Goal: Transaction & Acquisition: Purchase product/service

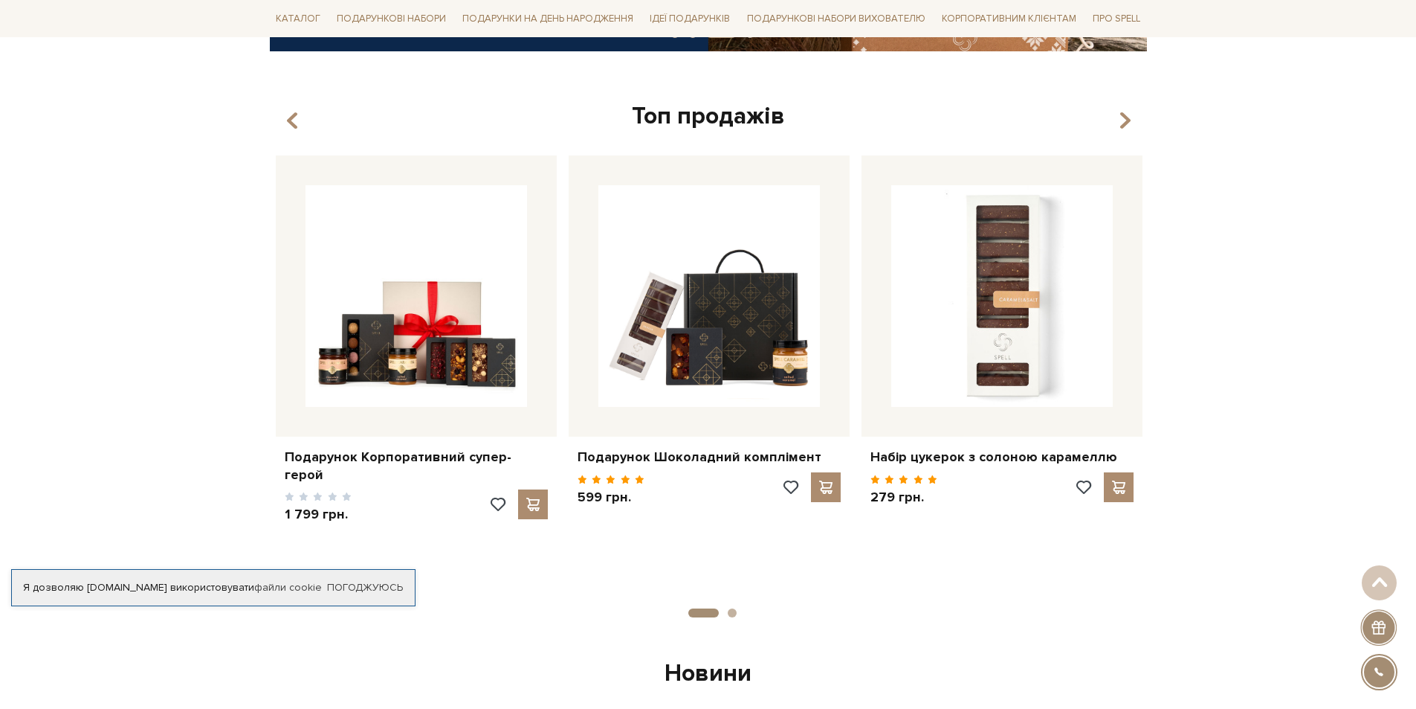
scroll to position [669, 0]
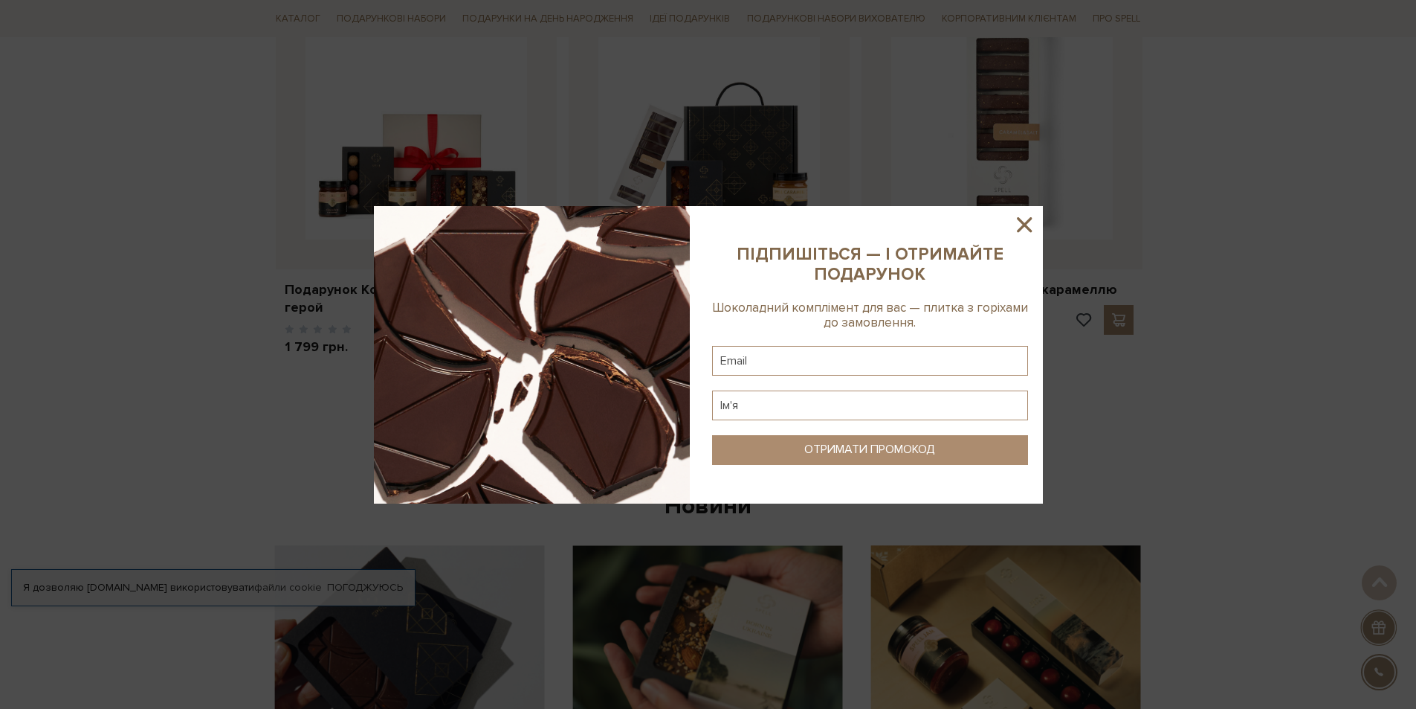
click at [1028, 222] on icon at bounding box center [1024, 224] width 15 height 15
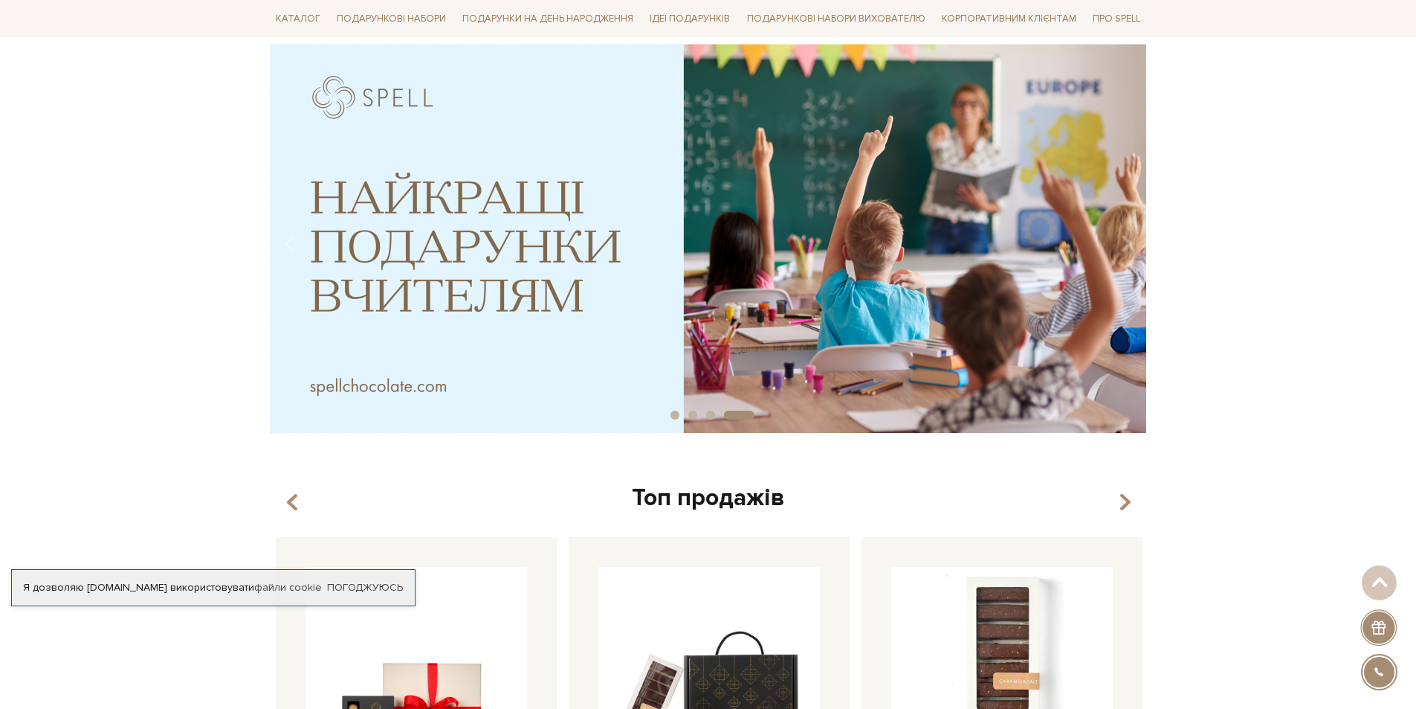
scroll to position [0, 0]
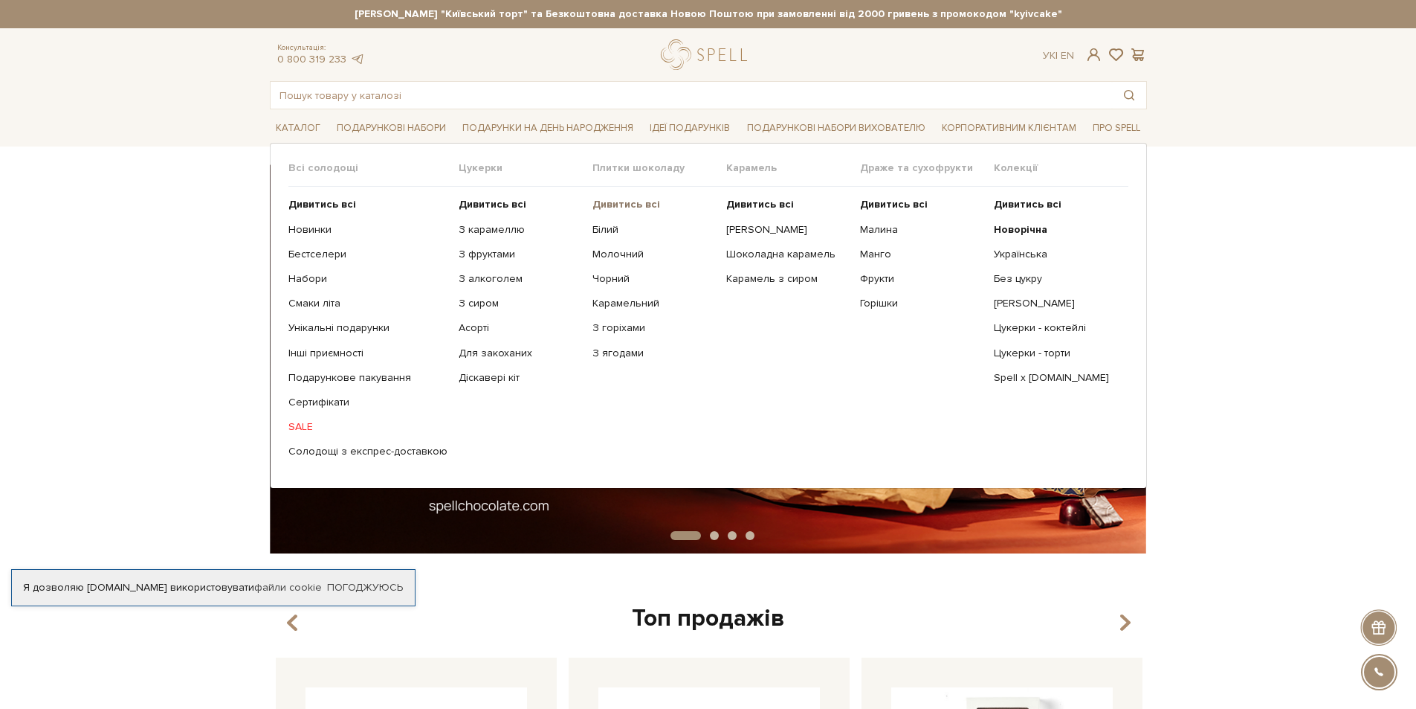
click at [613, 200] on b "Дивитись всі" at bounding box center [627, 204] width 68 height 13
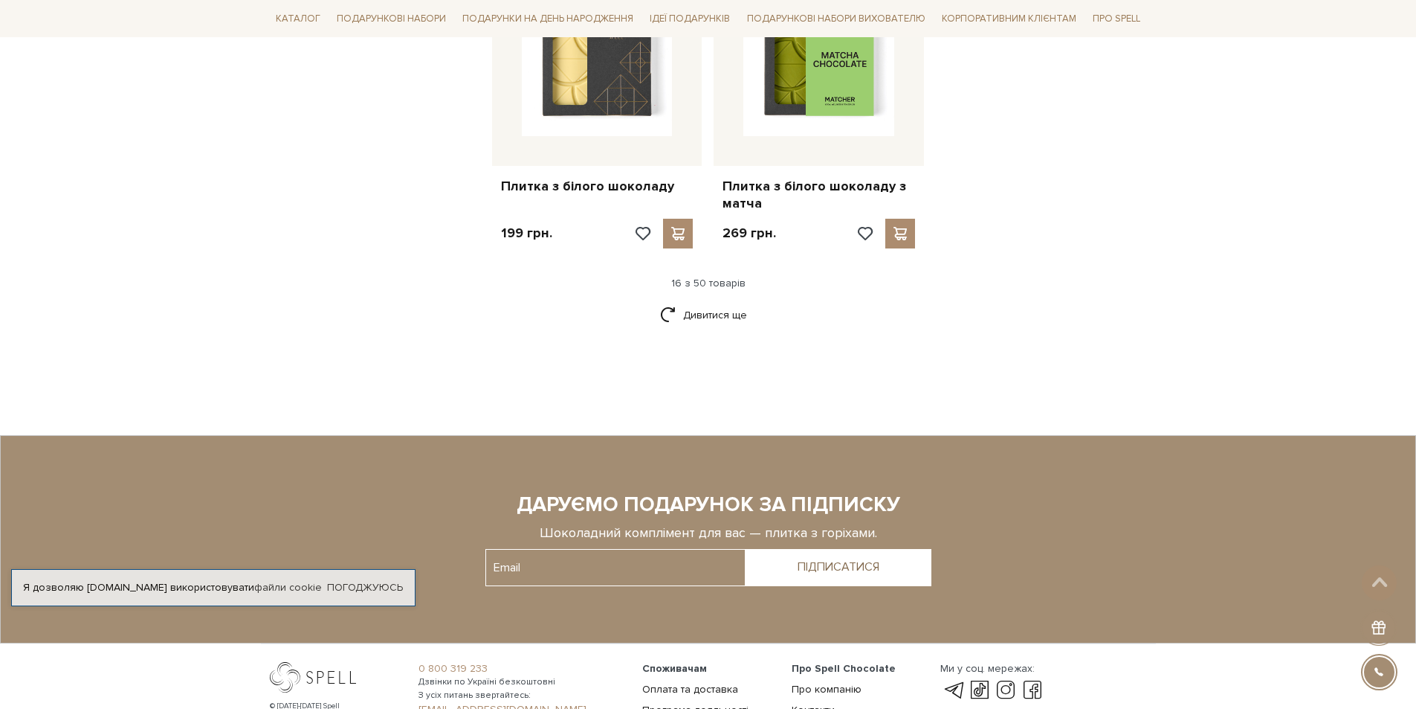
scroll to position [2082, 0]
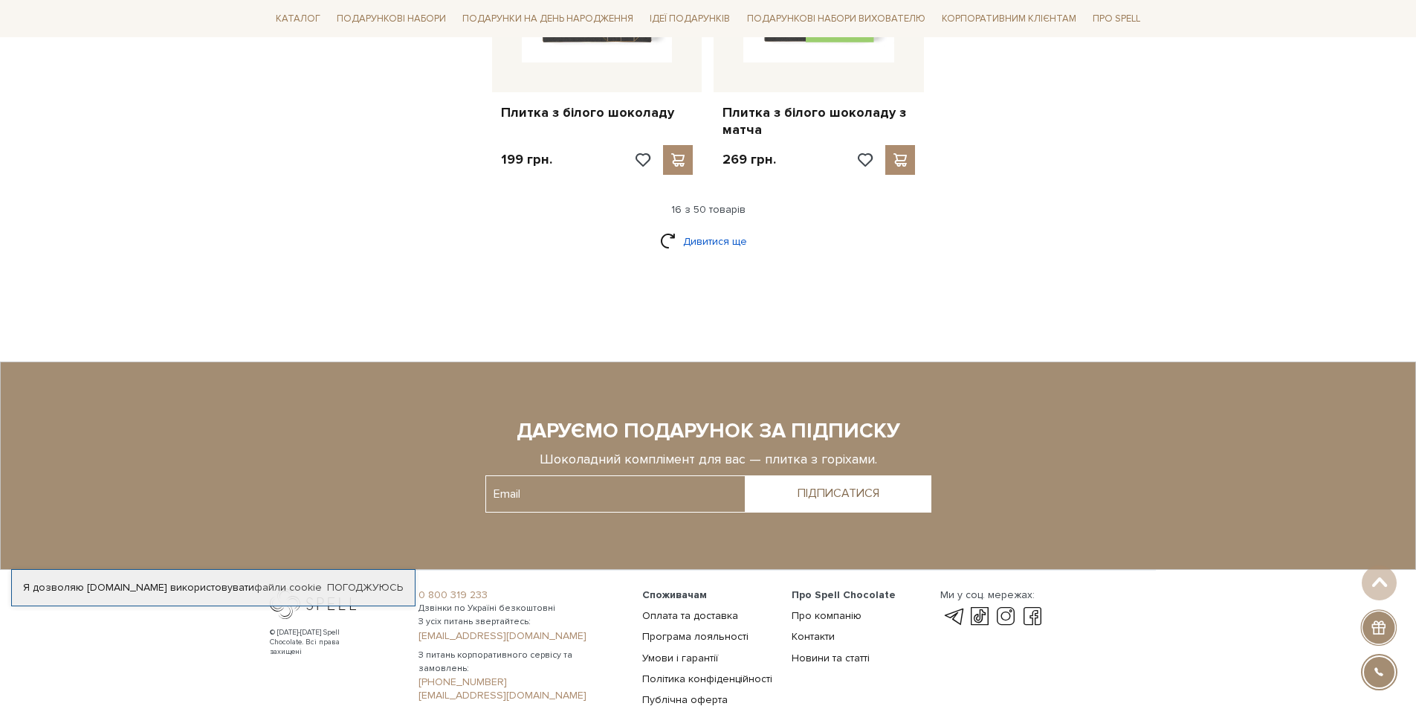
click at [729, 228] on link "Дивитися ще" at bounding box center [708, 241] width 97 height 26
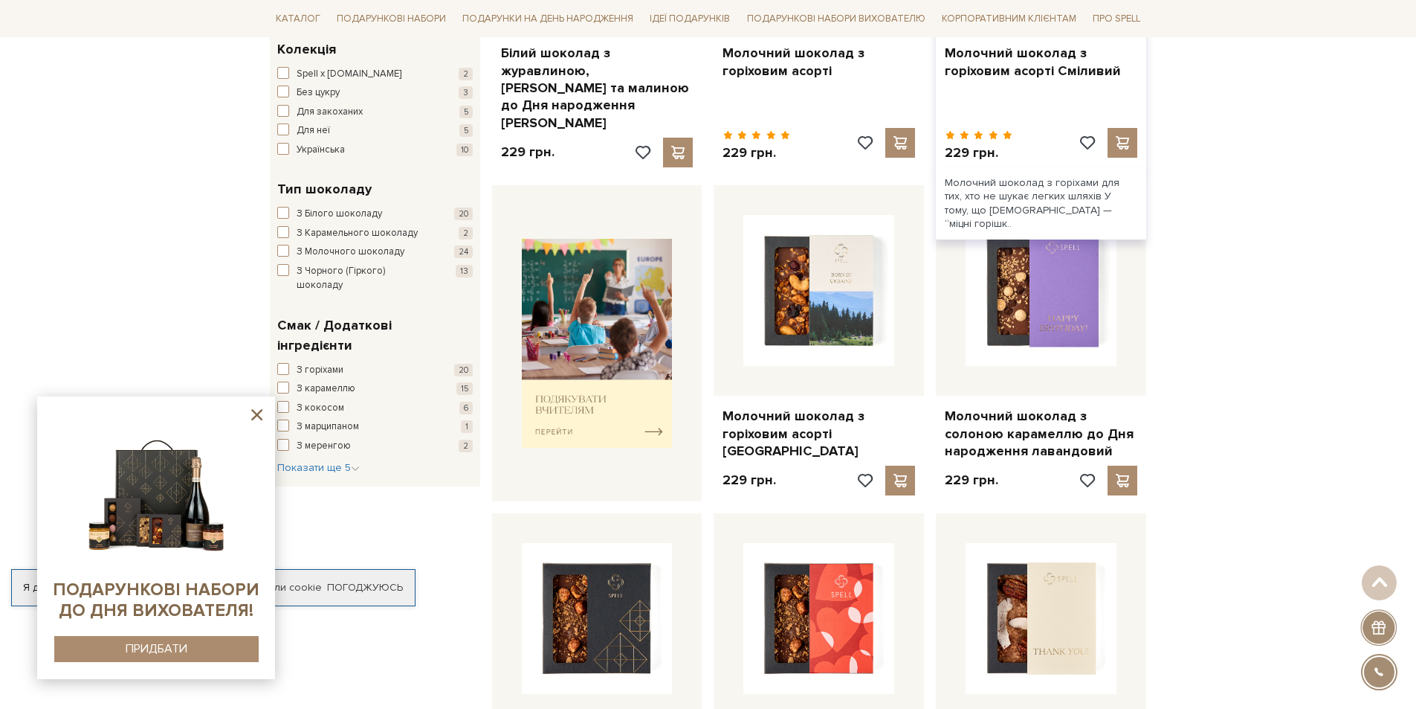
scroll to position [520, 0]
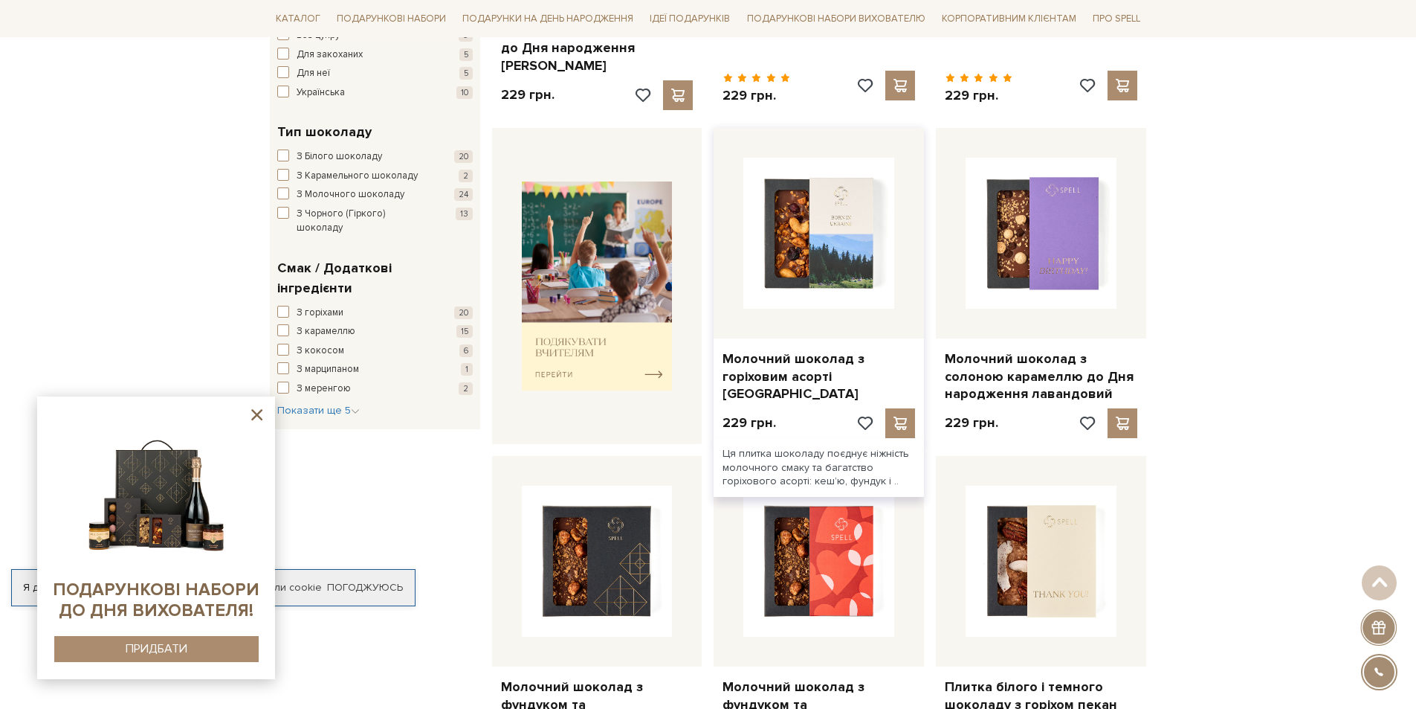
click at [802, 243] on img at bounding box center [819, 233] width 151 height 151
